Goal: Transaction & Acquisition: Purchase product/service

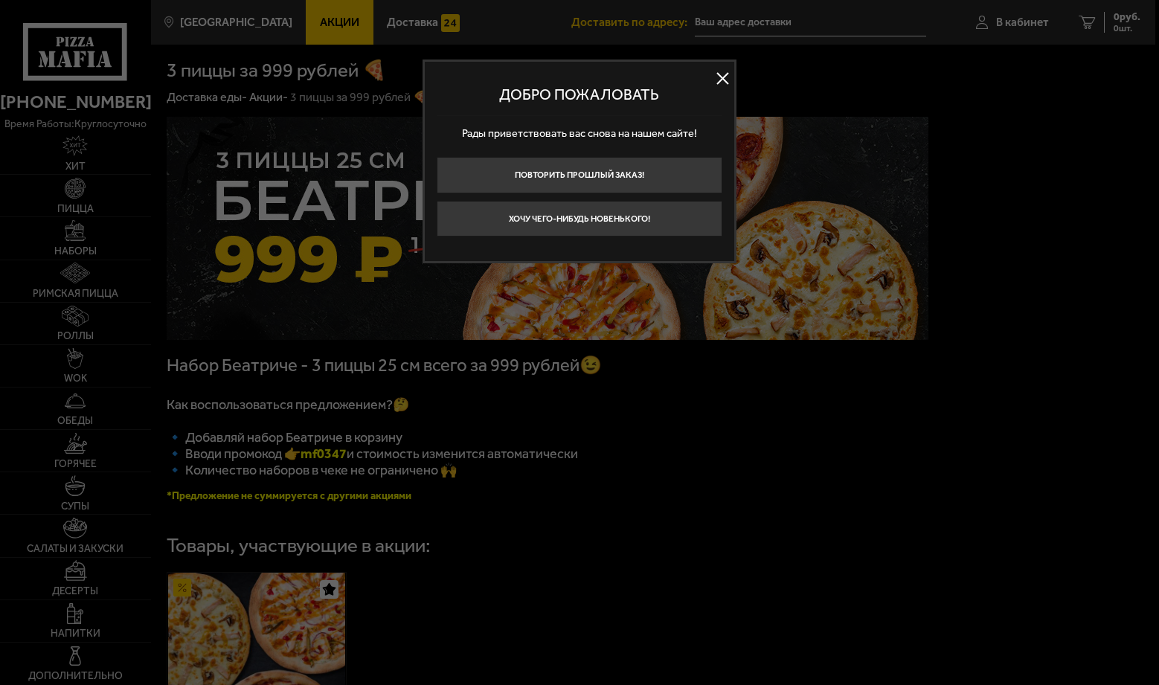
type input "[STREET_ADDRESS]"
click at [720, 78] on button at bounding box center [723, 79] width 22 height 22
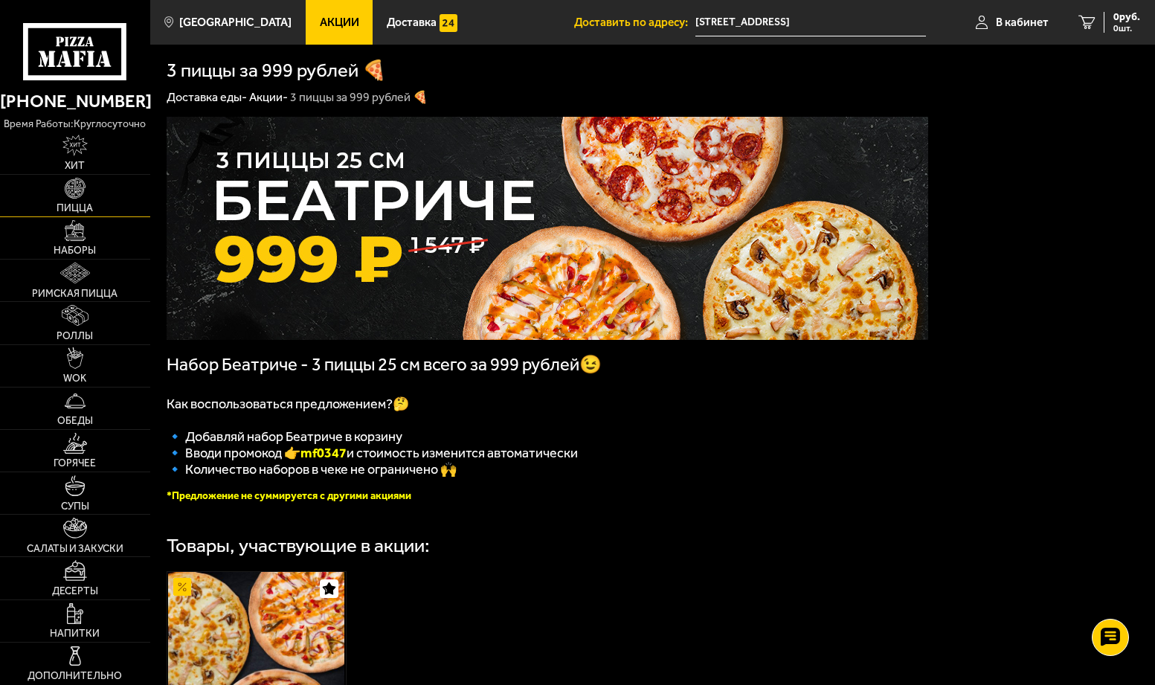
click at [91, 195] on link "Пицца" at bounding box center [75, 196] width 150 height 42
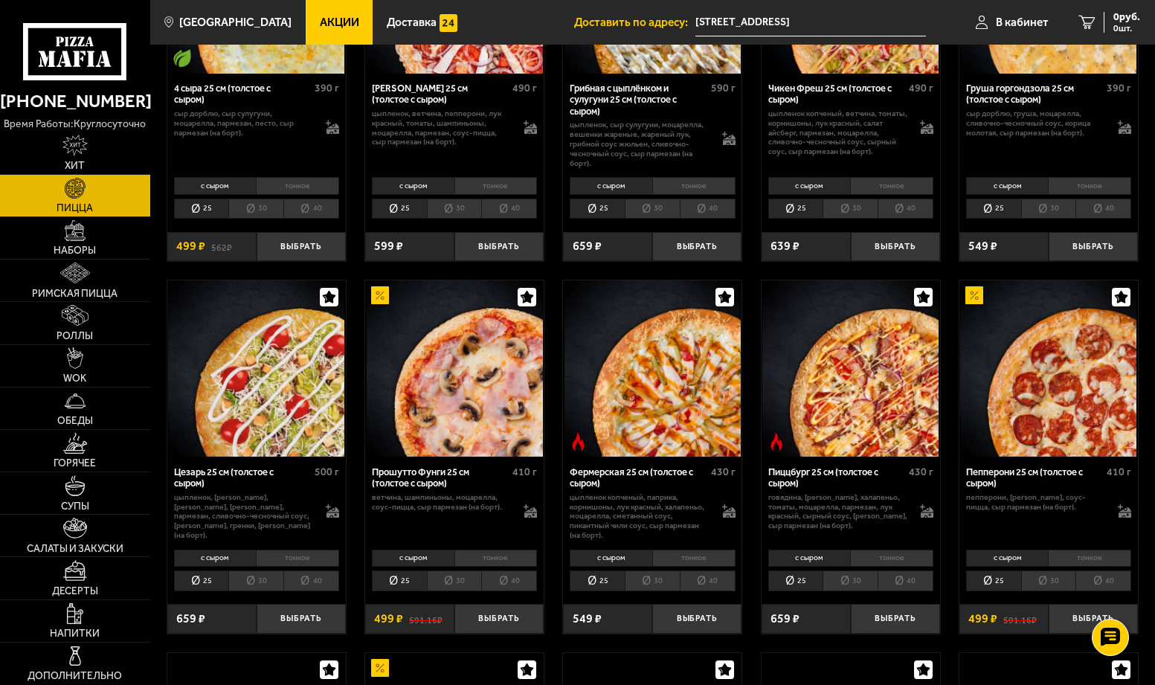
scroll to position [1041, 0]
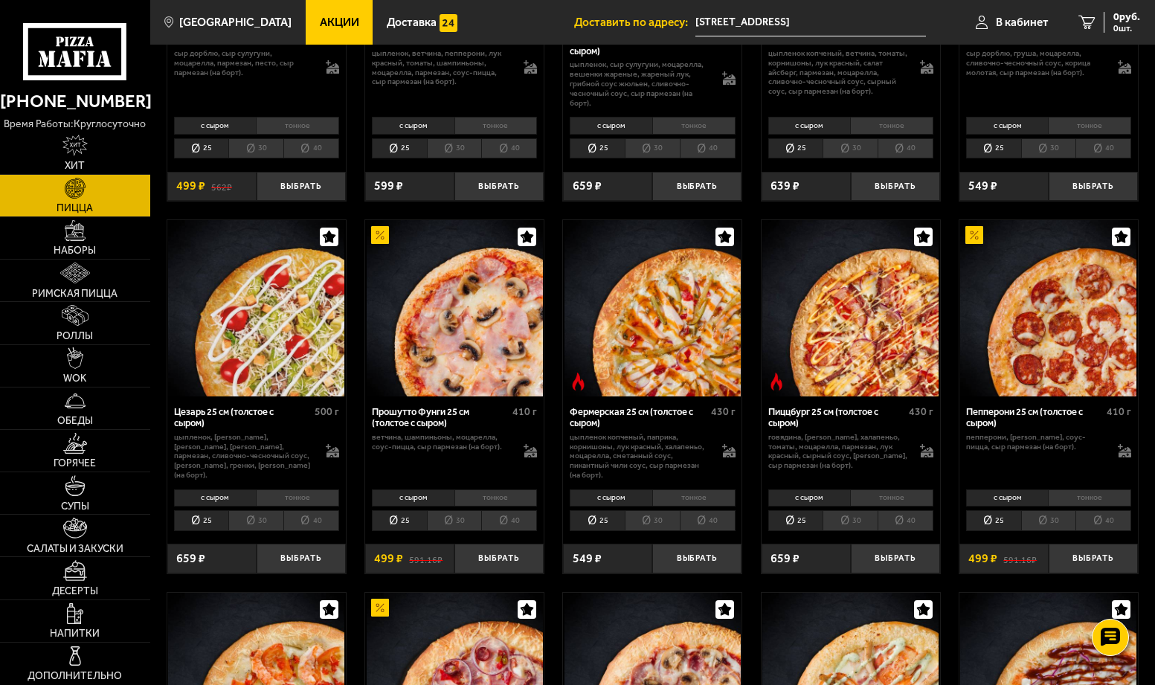
click at [451, 517] on li "30" at bounding box center [454, 520] width 55 height 21
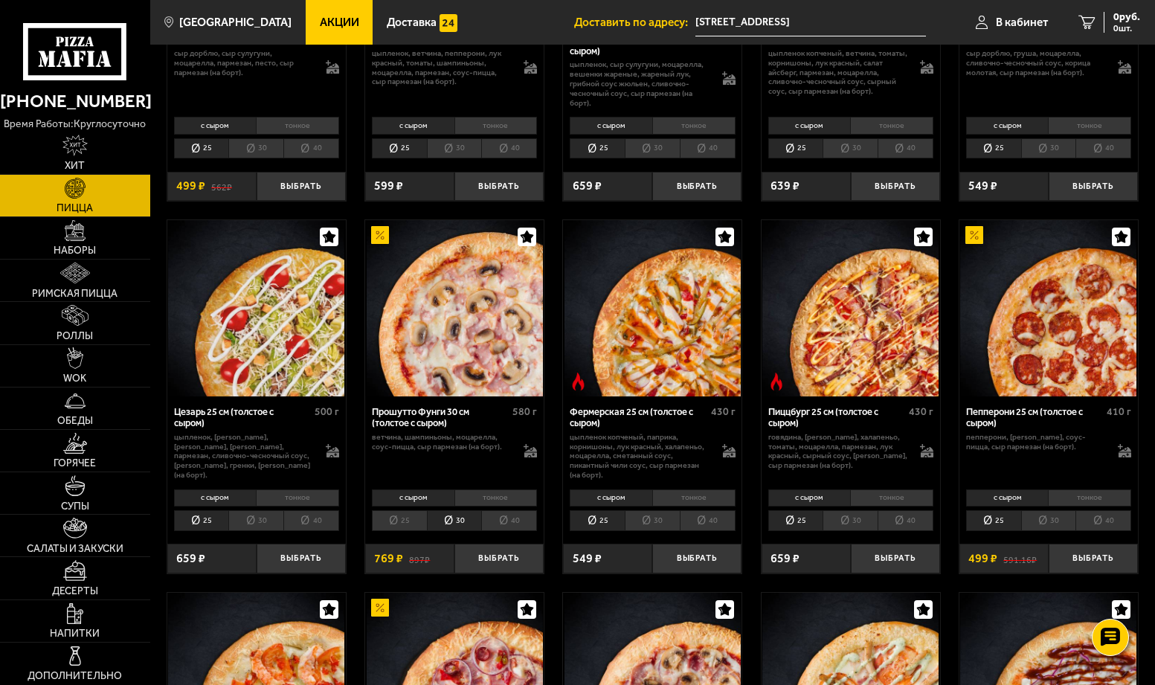
click at [414, 520] on li "25" at bounding box center [399, 520] width 55 height 21
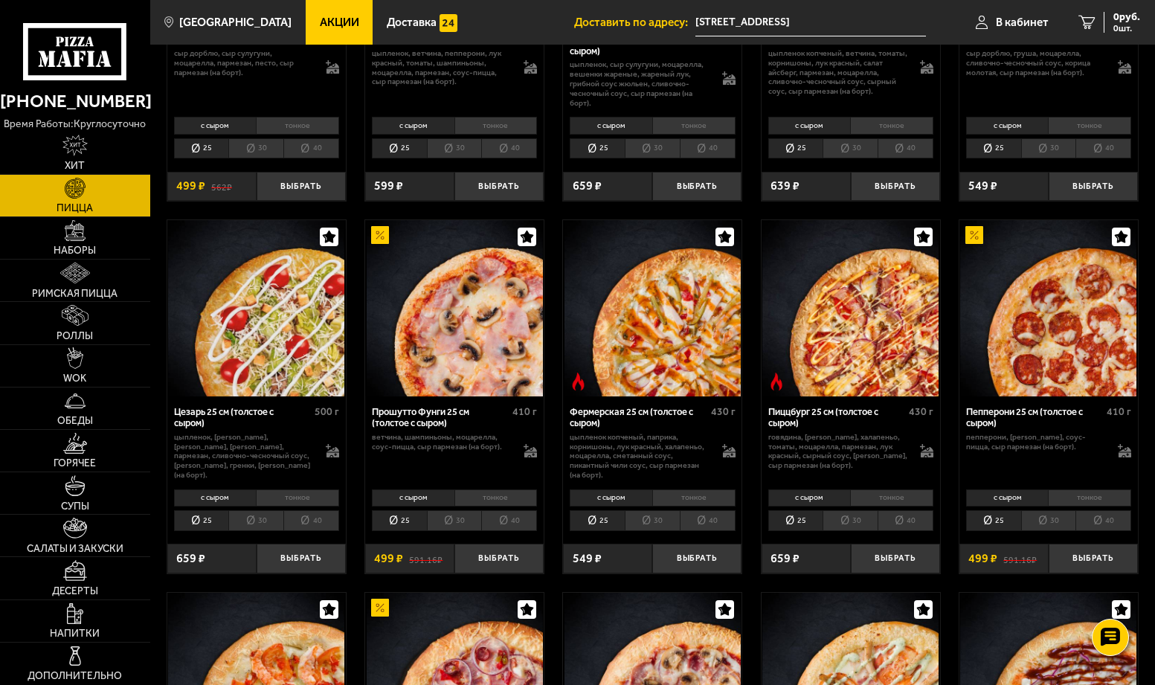
click at [452, 518] on li "30" at bounding box center [454, 520] width 55 height 21
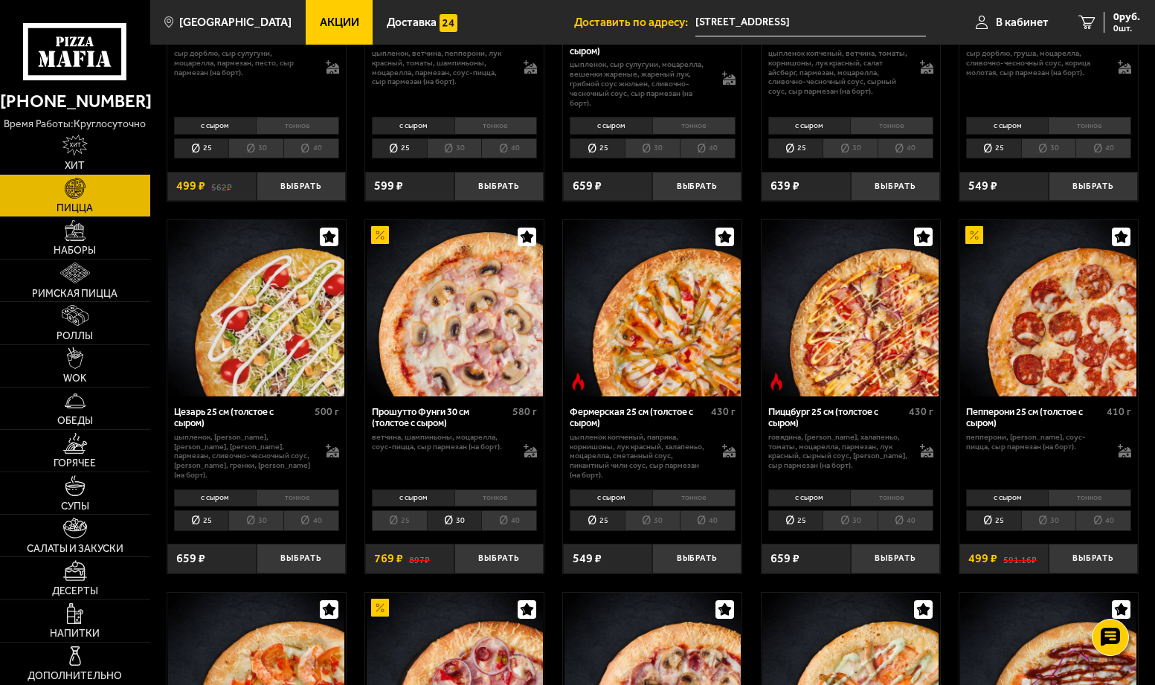
click at [505, 518] on li "40" at bounding box center [509, 520] width 56 height 21
click at [452, 512] on li "30" at bounding box center [454, 520] width 55 height 21
click at [486, 490] on li "тонкое" at bounding box center [495, 497] width 83 height 17
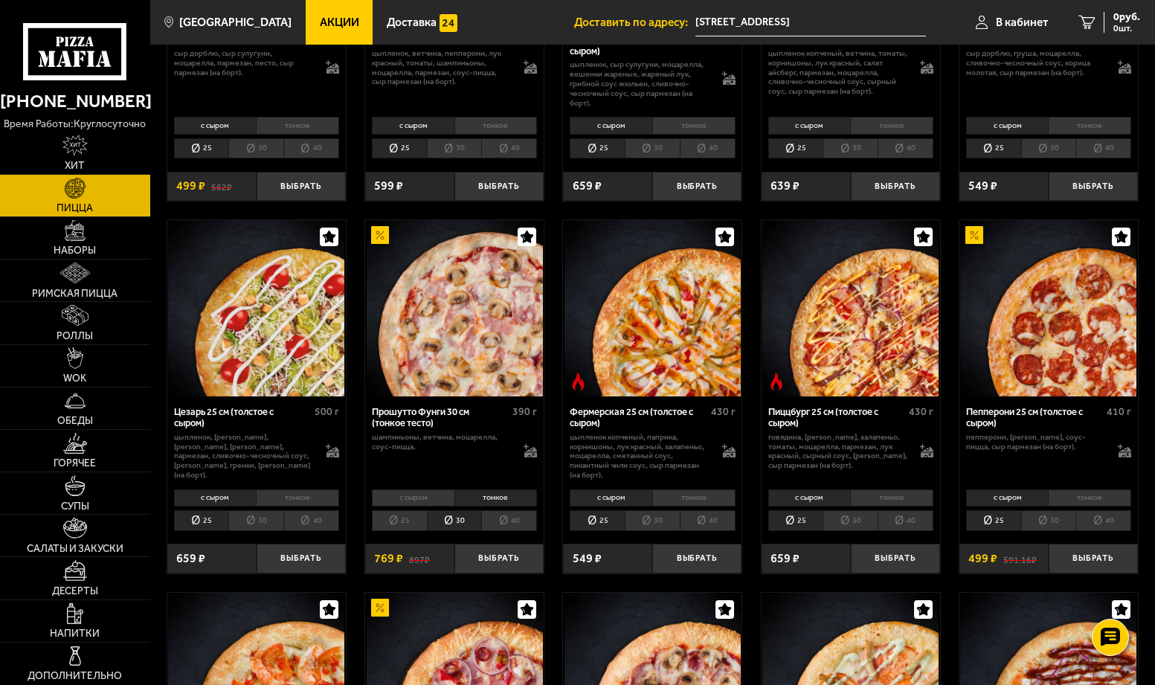
click at [422, 493] on li "с сыром" at bounding box center [413, 497] width 83 height 17
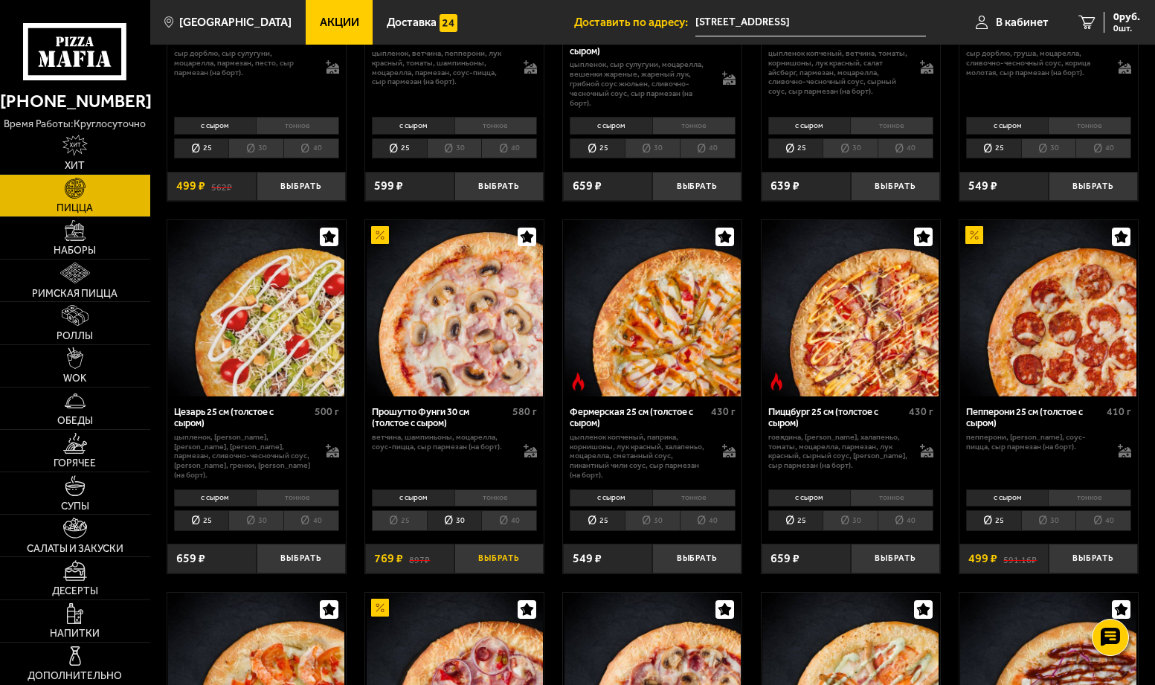
click at [486, 555] on button "Выбрать" at bounding box center [498, 559] width 89 height 30
click at [1119, 19] on span "769 руб." at bounding box center [1121, 17] width 39 height 10
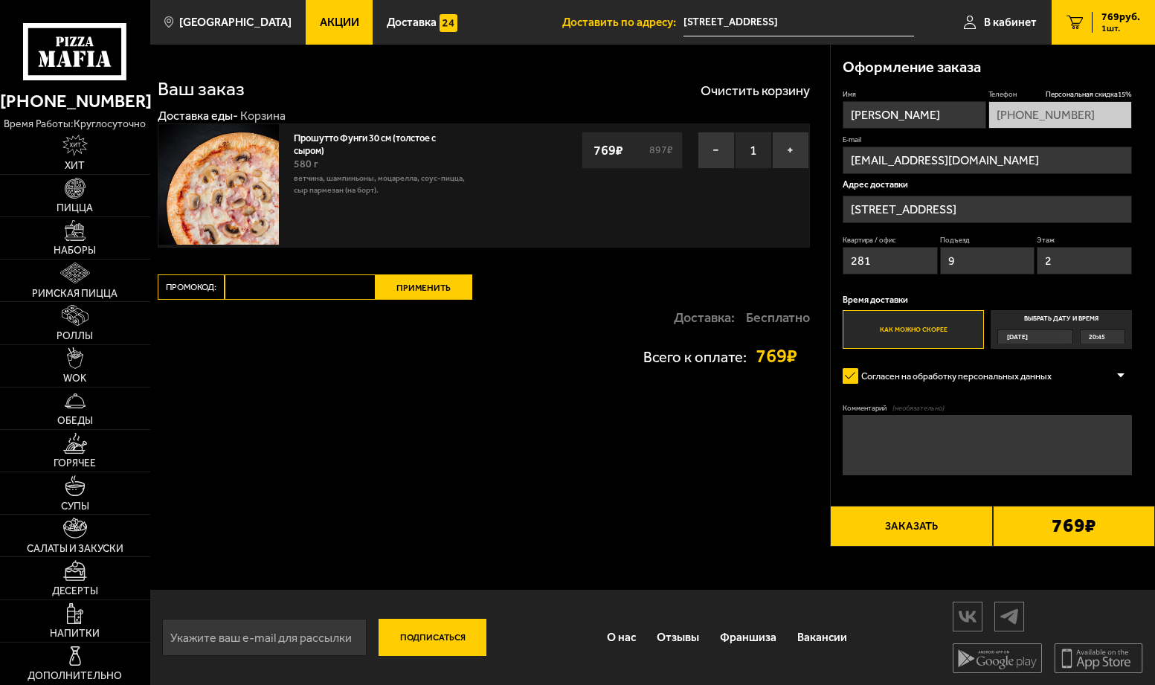
click at [902, 532] on button "Заказать" at bounding box center [911, 526] width 162 height 41
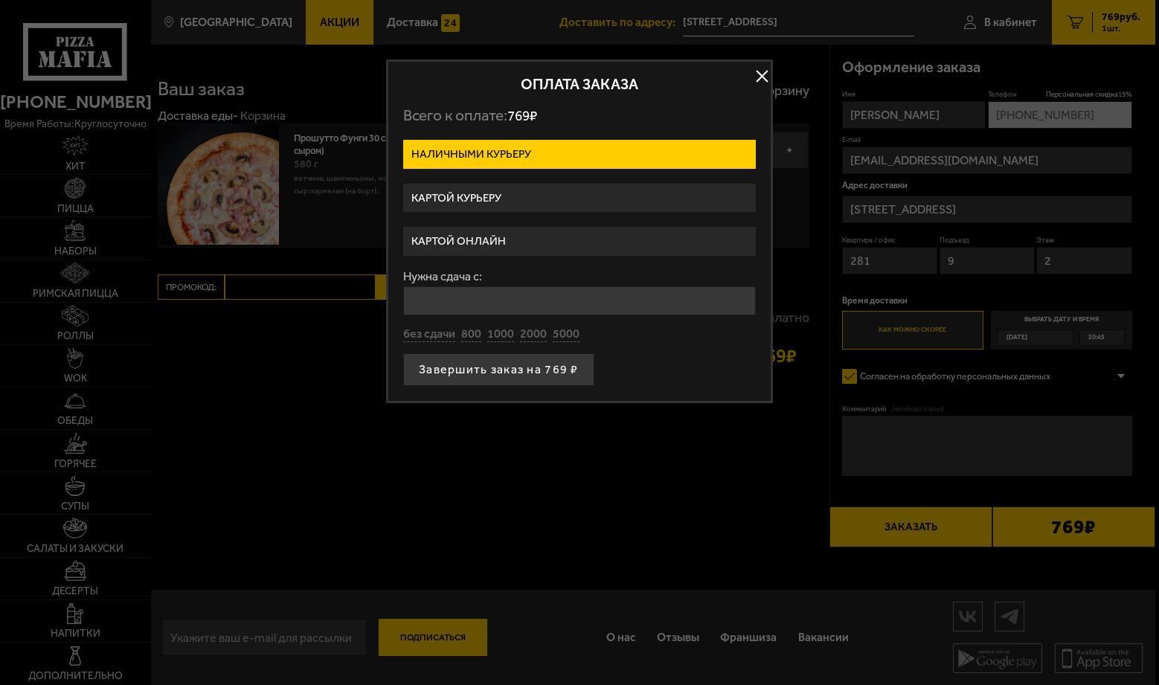
click at [540, 243] on label "Картой онлайн" at bounding box center [579, 241] width 353 height 29
click at [0, 0] on input "Картой онлайн" at bounding box center [0, 0] width 0 height 0
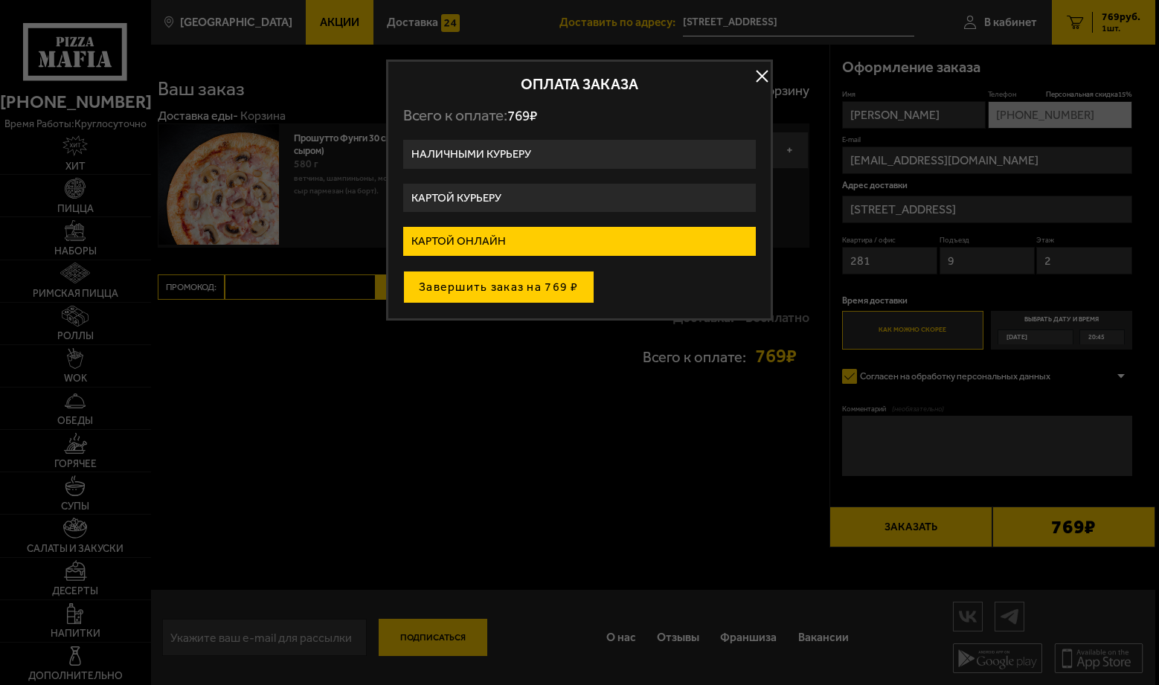
click at [500, 290] on button "Завершить заказ на 769 ₽" at bounding box center [498, 287] width 191 height 33
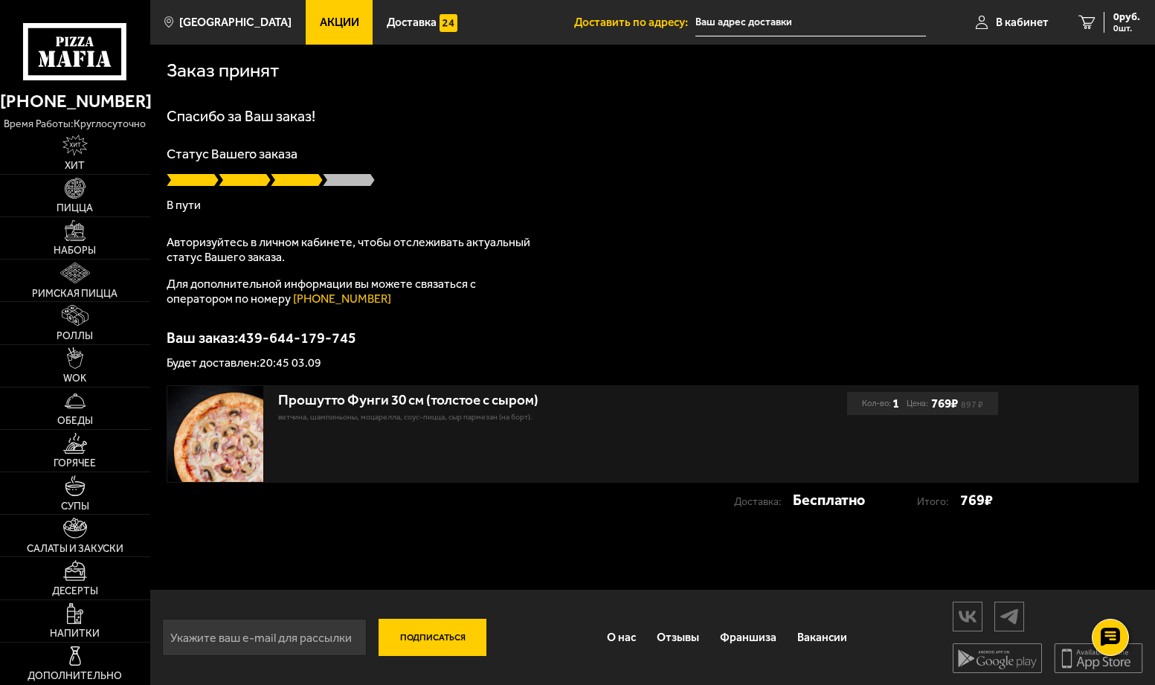
scroll to position [1, 0]
drag, startPoint x: 286, startPoint y: 362, endPoint x: 294, endPoint y: 362, distance: 8.2
click at [294, 362] on p "Будет доставлен: 20:45 03.09" at bounding box center [653, 362] width 972 height 12
click at [482, 361] on p "Будет доставлен: 20:45 03.09" at bounding box center [653, 362] width 972 height 12
click at [567, 536] on div "Заказ принят [PERSON_NAME] за Ваш заказ! Статус Вашего заказа В пути Авторизуйт…" at bounding box center [652, 364] width 1005 height 640
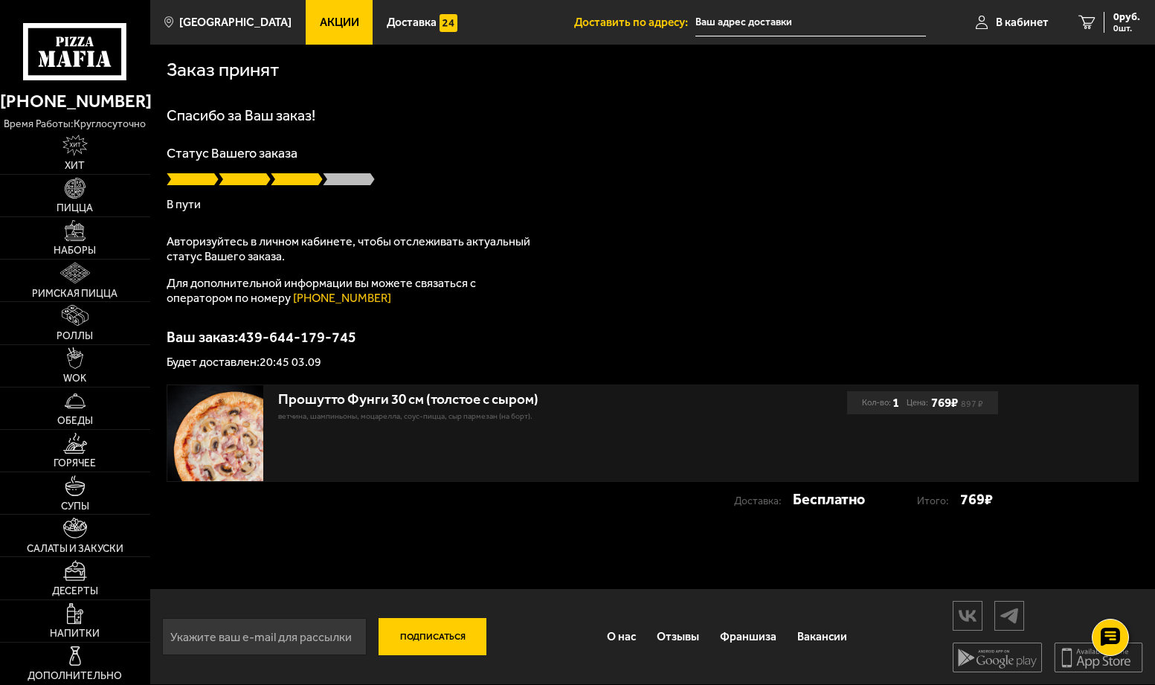
click at [765, 26] on input "text" at bounding box center [810, 23] width 231 height 28
type input "[STREET_ADDRESS]"
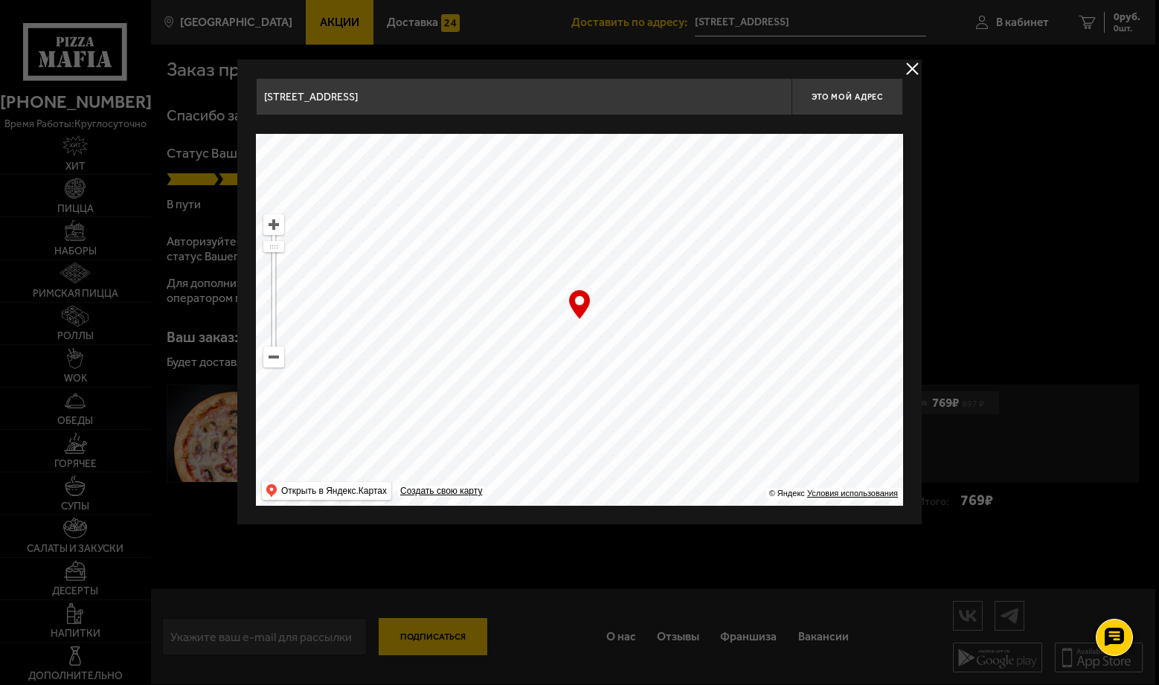
click at [912, 67] on button "delivery type" at bounding box center [912, 69] width 19 height 19
